Goal: Transaction & Acquisition: Purchase product/service

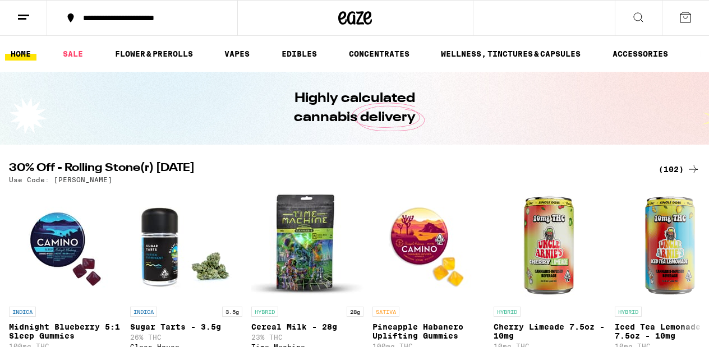
click at [637, 17] on icon at bounding box center [638, 17] width 13 height 13
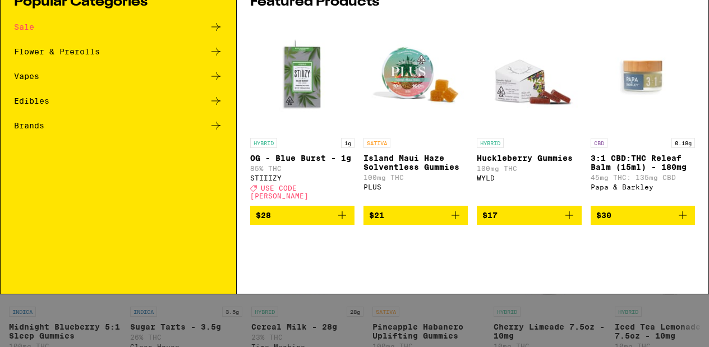
click at [295, 20] on input "Search for Products" at bounding box center [353, 18] width 642 height 10
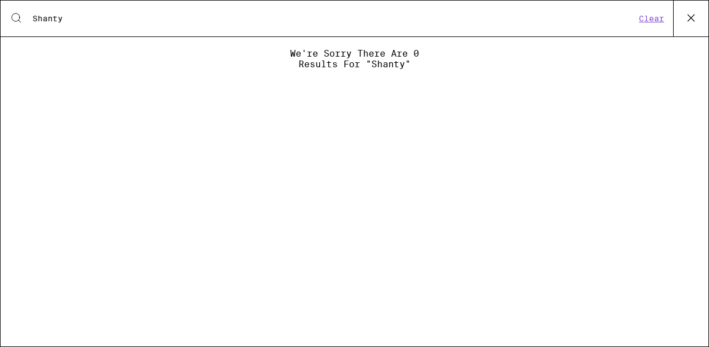
type input "Shanty"
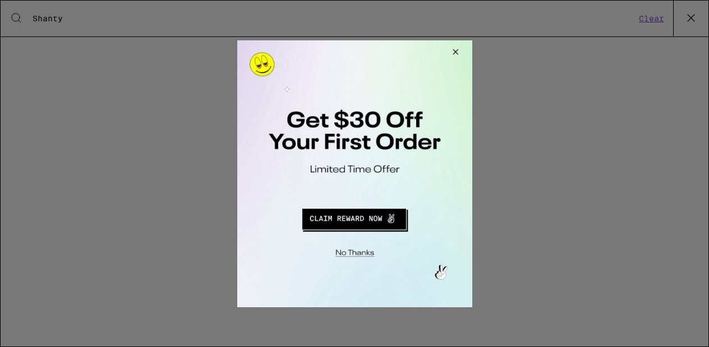
click at [451, 49] on button "Close Modal" at bounding box center [453, 53] width 30 height 27
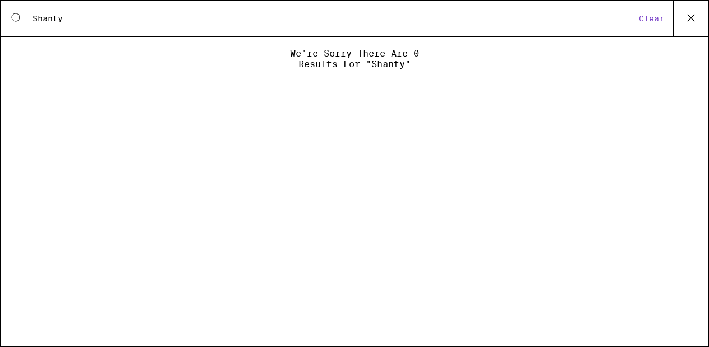
click at [238, 67] on div "We're sorry there are 0 results for "Shanty"" at bounding box center [355, 58] width 686 height 21
